Goal: Contribute content

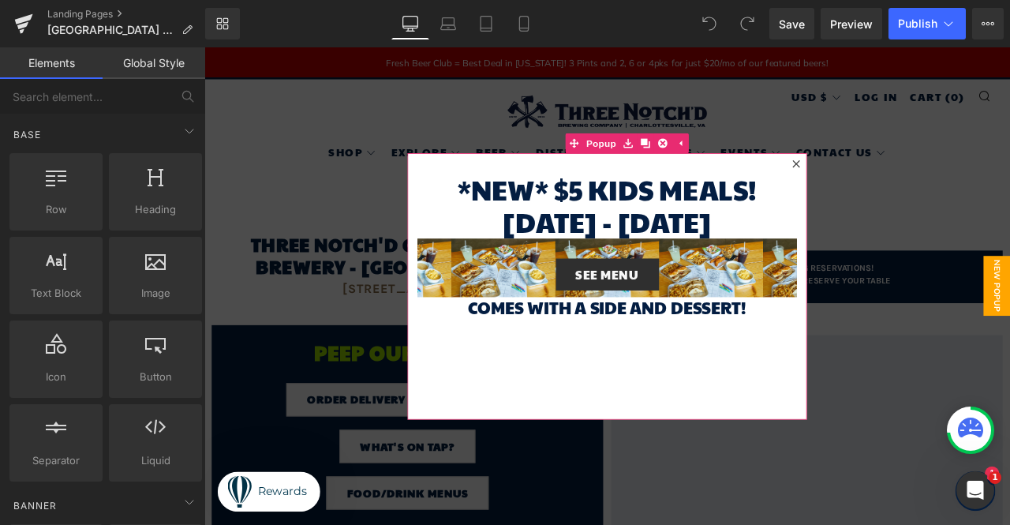
click at [902, 185] on icon at bounding box center [905, 185] width 9 height 9
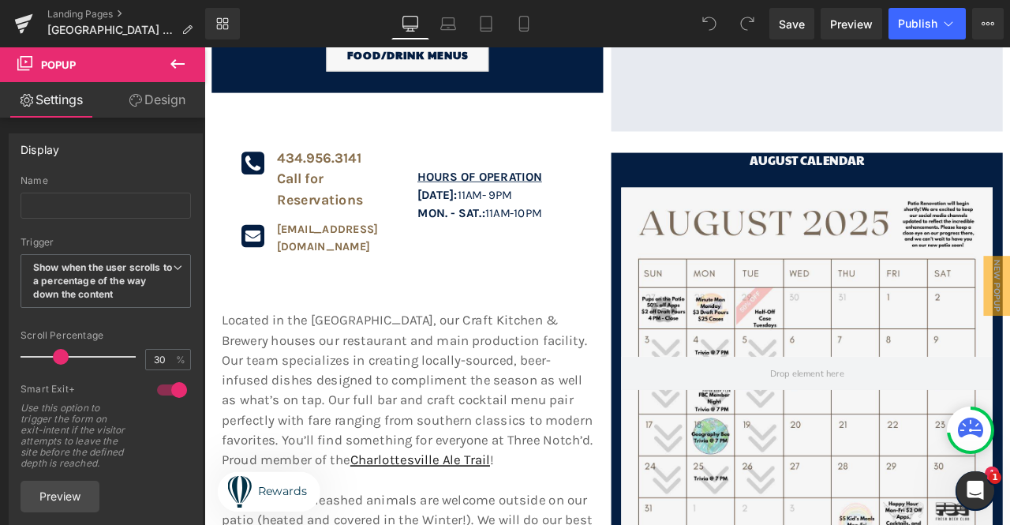
scroll to position [552, 0]
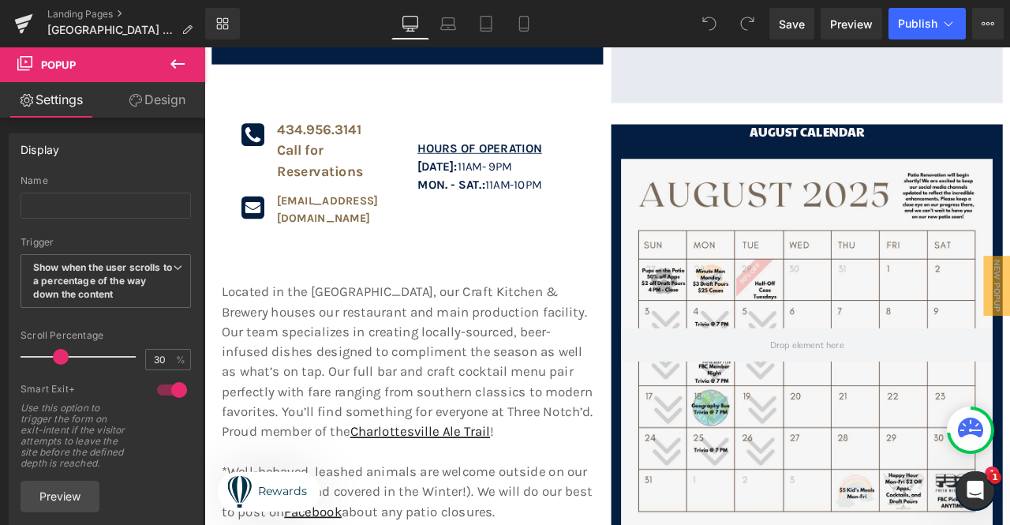
click at [894, 380] on span at bounding box center [918, 399] width 440 height 39
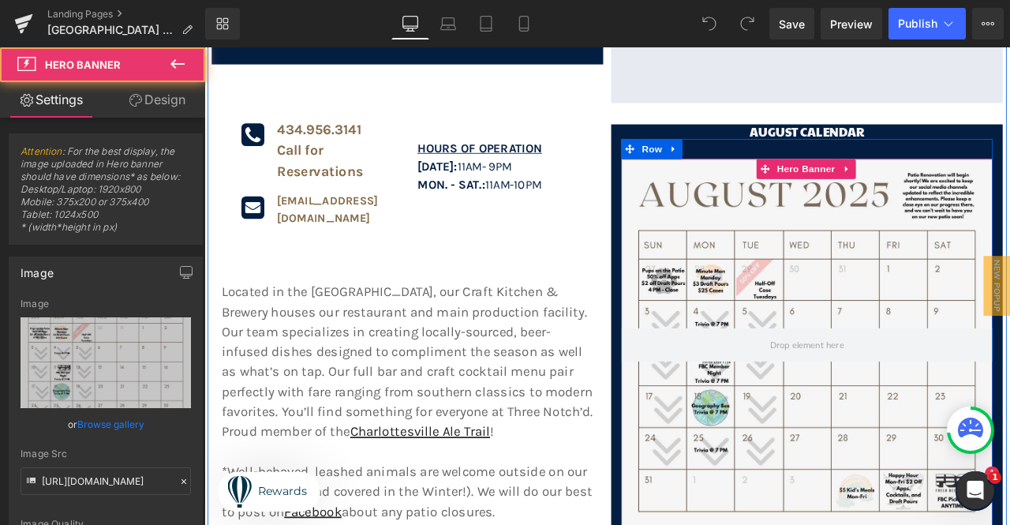
click at [893, 338] on div at bounding box center [918, 400] width 440 height 440
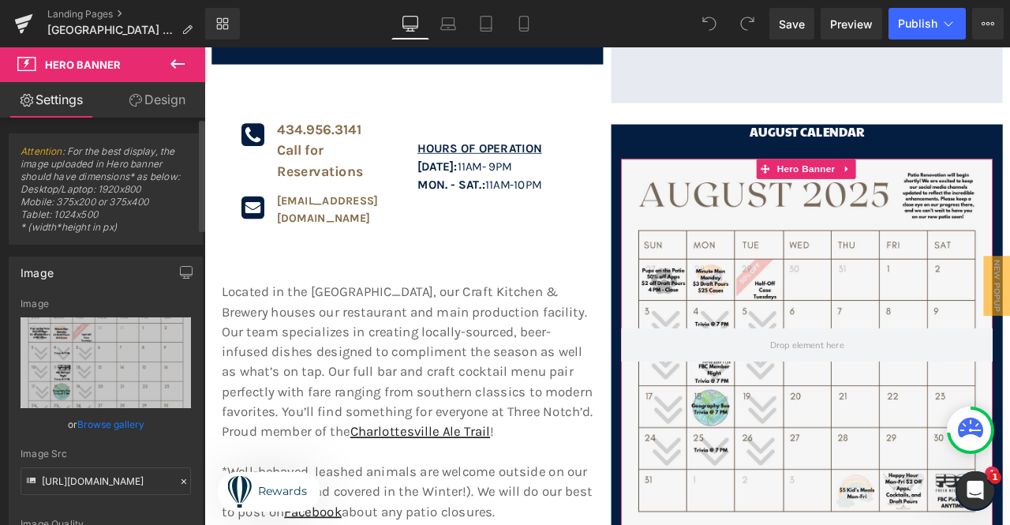
click at [125, 424] on link "Browse gallery" at bounding box center [110, 424] width 67 height 28
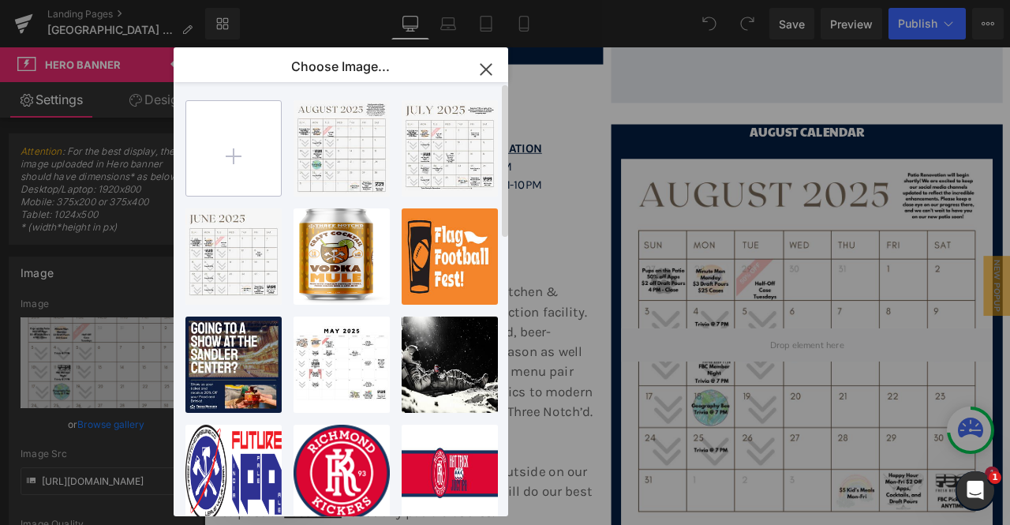
click at [234, 170] on input "file" at bounding box center [233, 148] width 95 height 95
type input "C:\fakepath\SEPT IX CALENDAR.jpg"
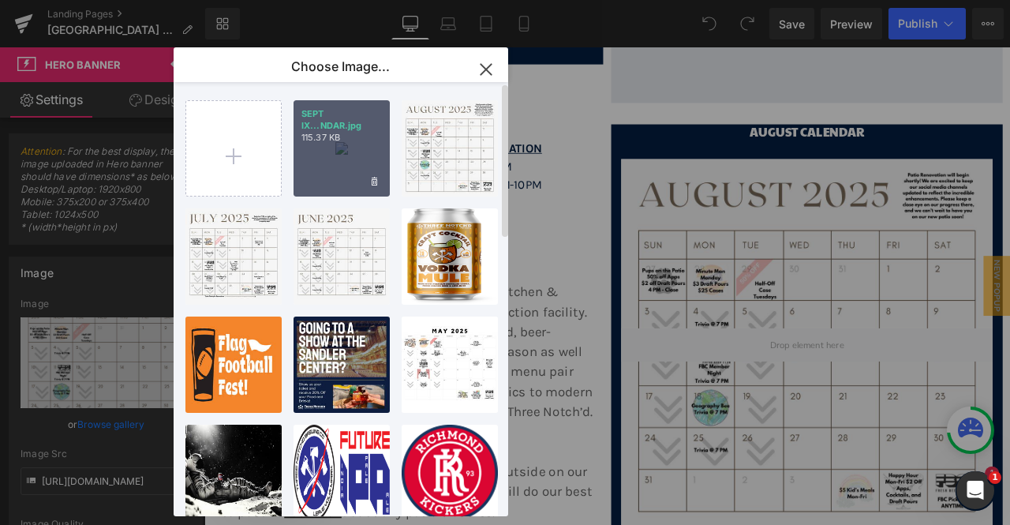
click at [338, 148] on div "SEPT IX...NDAR.jpg 115.37 KB" at bounding box center [342, 148] width 96 height 96
type input "[URL][DOMAIN_NAME]"
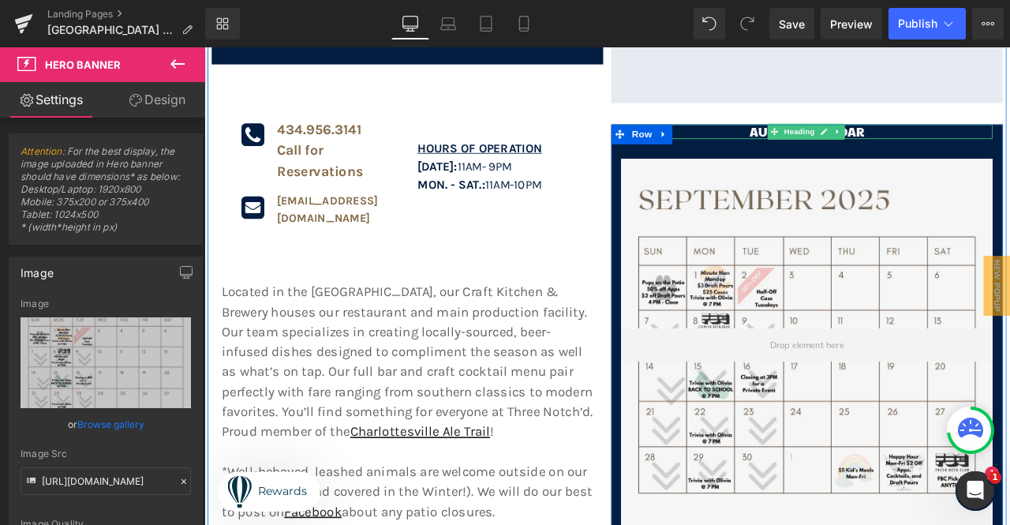
click at [839, 139] on h1 "AUGUST calendar" at bounding box center [918, 147] width 440 height 17
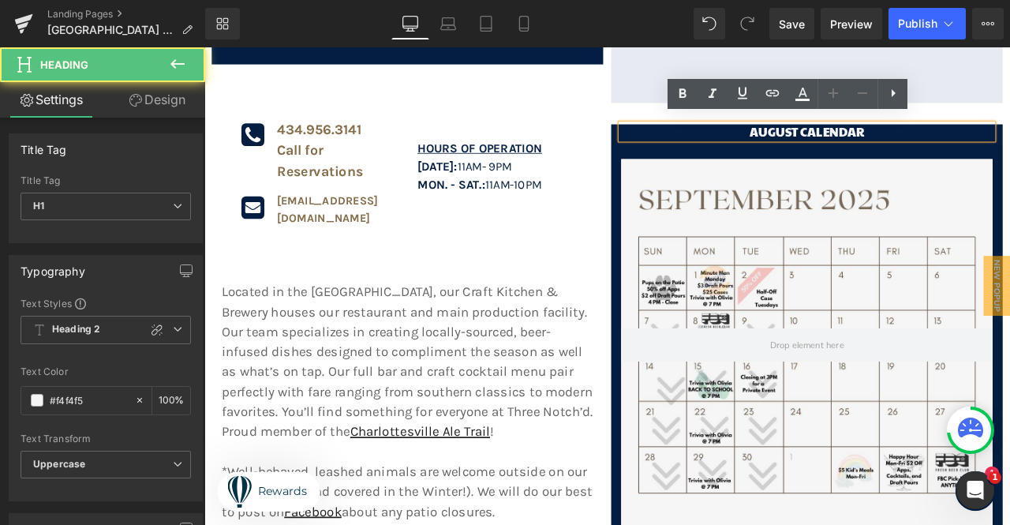
click at [899, 139] on h1 "AUGUST calendar" at bounding box center [918, 147] width 440 height 17
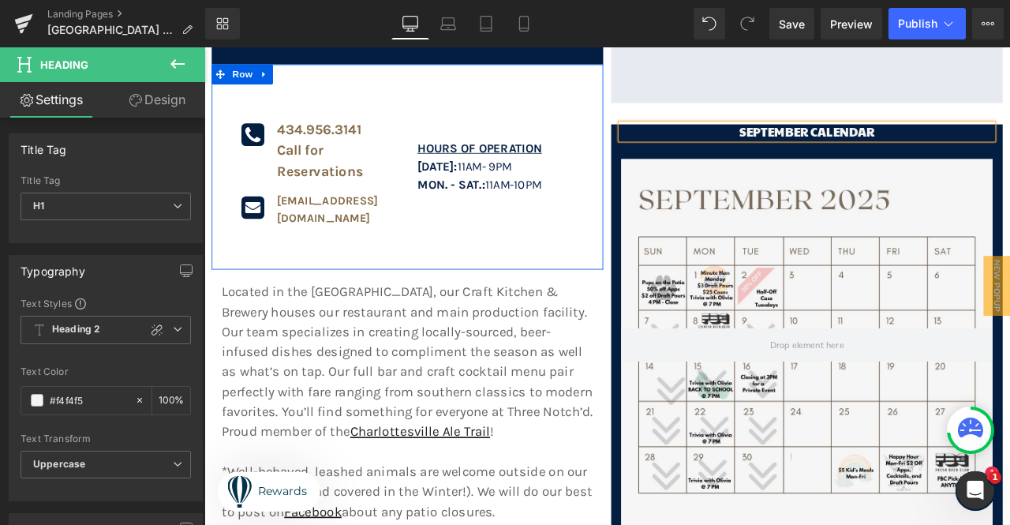
click at [527, 99] on div "Hours of Operation [DATE]: 11AM - 9pm MON. - SAT.: 11A m-10pm Text Block" at bounding box center [561, 189] width 232 height 230
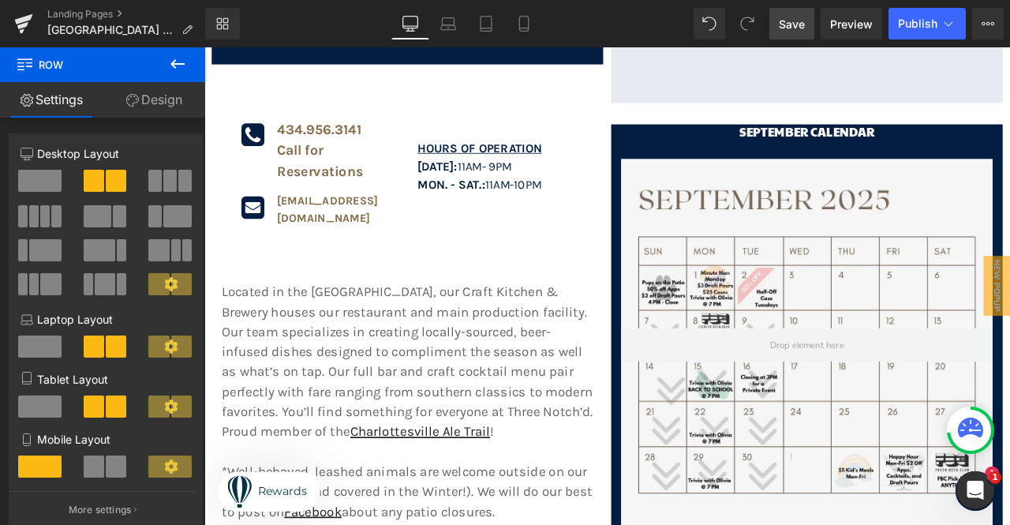
click at [803, 29] on span "Save" at bounding box center [792, 24] width 26 height 17
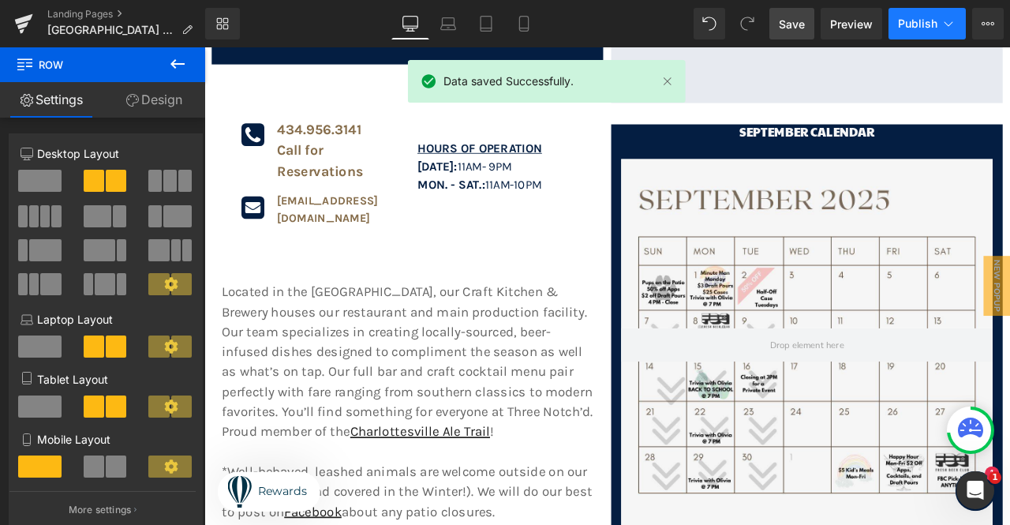
click at [922, 20] on span "Publish" at bounding box center [917, 23] width 39 height 13
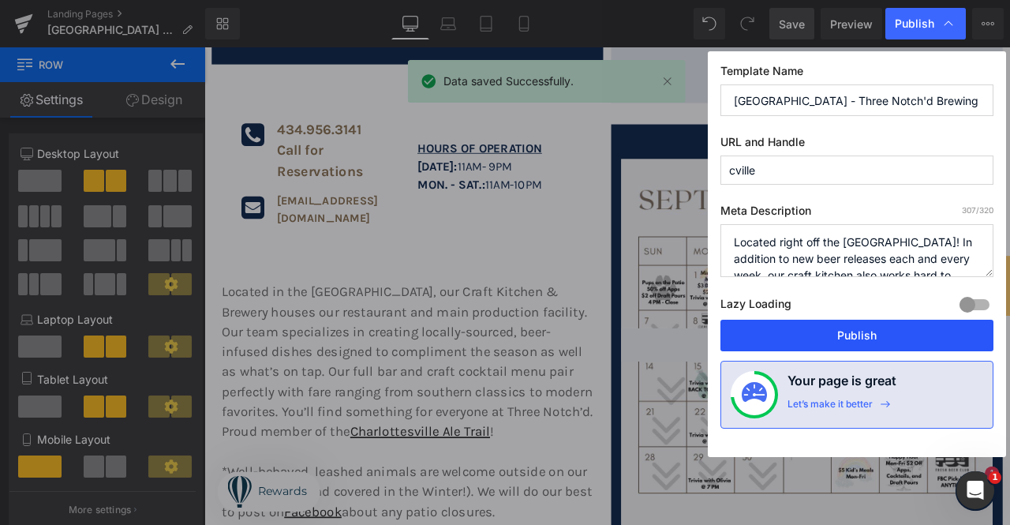
click at [860, 328] on button "Publish" at bounding box center [856, 336] width 273 height 32
